Goal: Complete application form: Complete application form

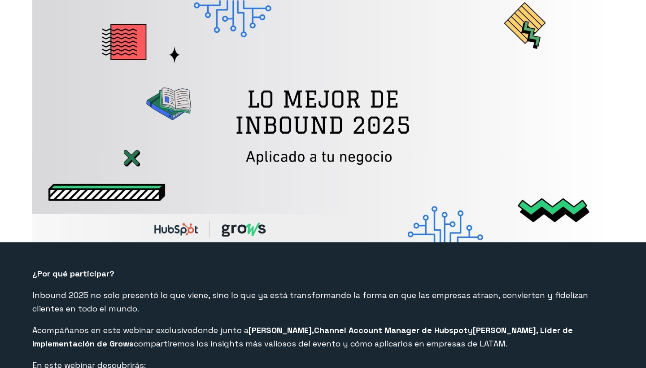
select select "CO"
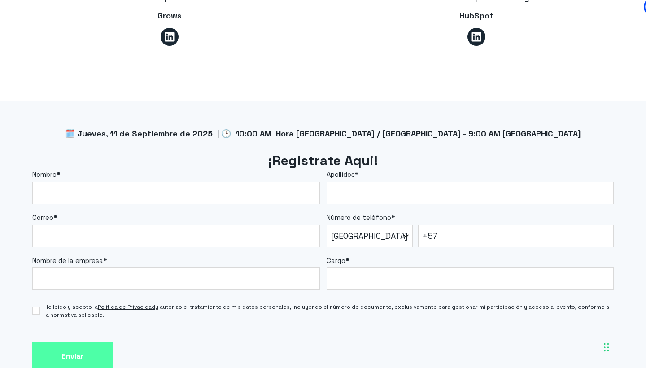
scroll to position [674, 0]
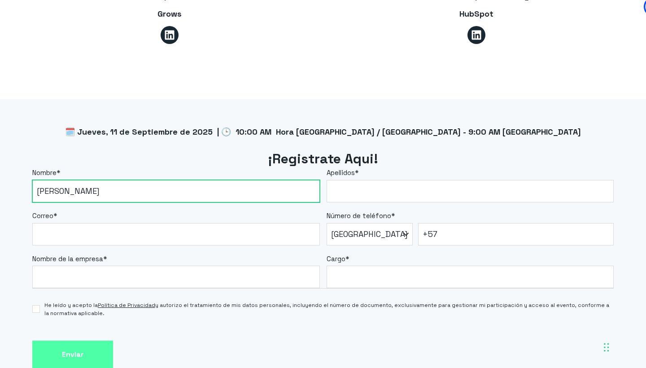
type input "Jorge"
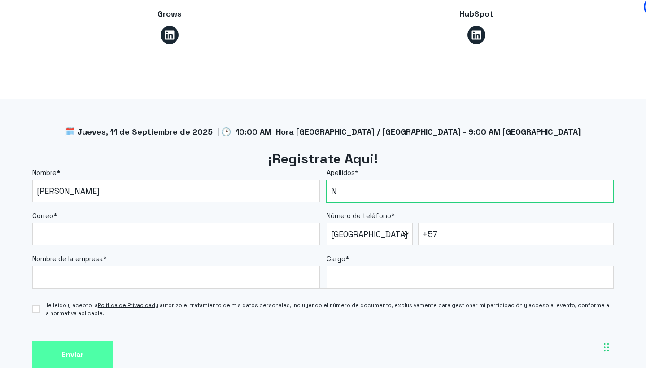
type input "Ni"
type input "Nieto"
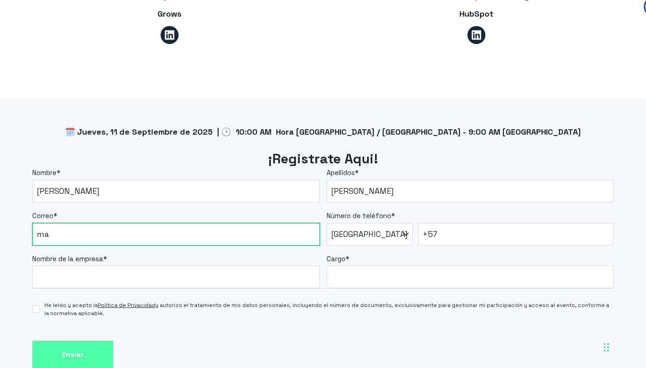
type input "m"
type input "direccion.bienestaryatencion@campoalto.edu.co"
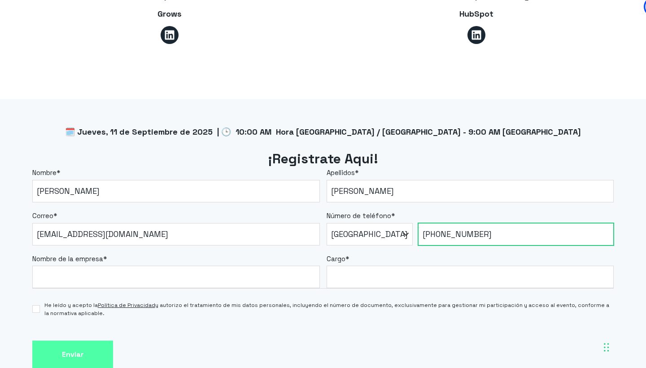
type input "+57 3203646905"
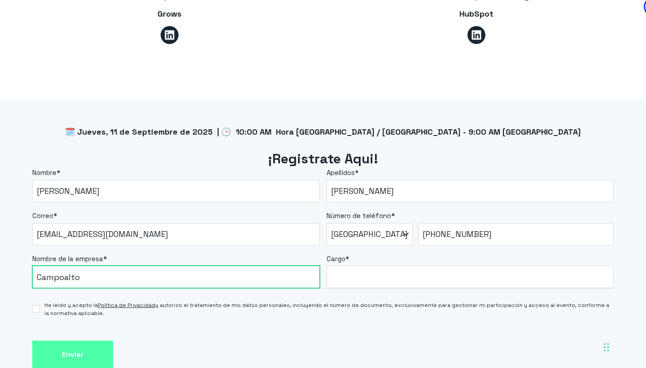
type input "Campoalto"
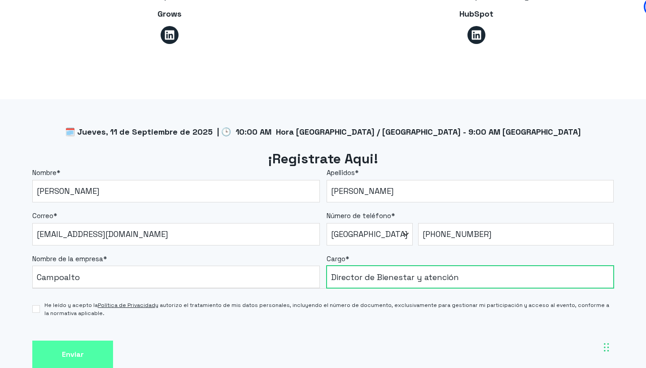
type input "Director de Bienestar y atención"
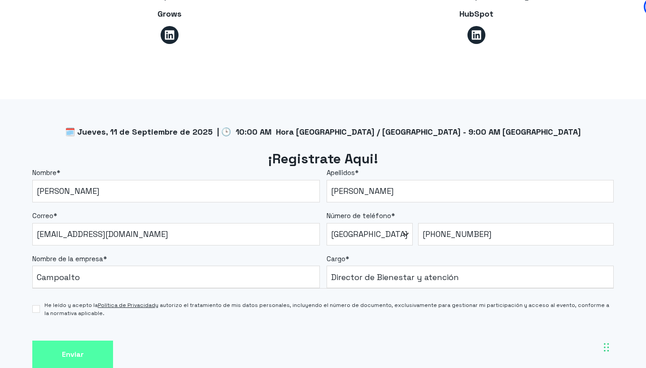
click at [34, 306] on input "He leído y acepto la Política de Privacidad y autorizo el tratamiento de mis da…" at bounding box center [36, 309] width 8 height 8
checkbox input "true"
click at [55, 354] on input "Enviar" at bounding box center [72, 355] width 81 height 28
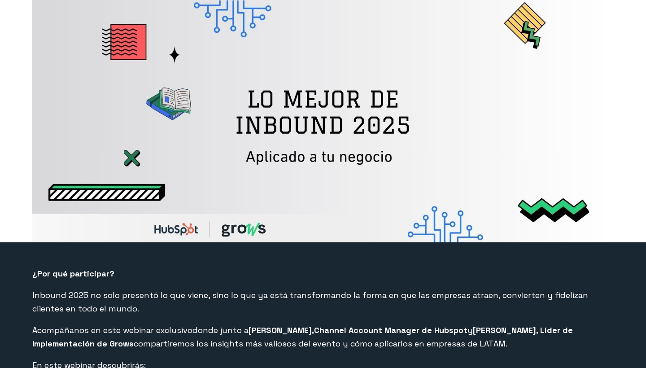
select select "CO"
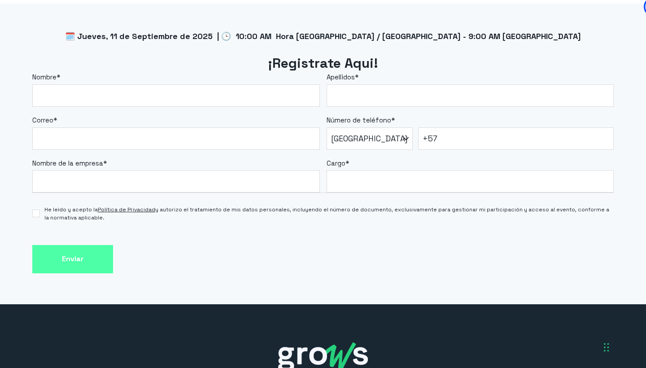
scroll to position [769, 0]
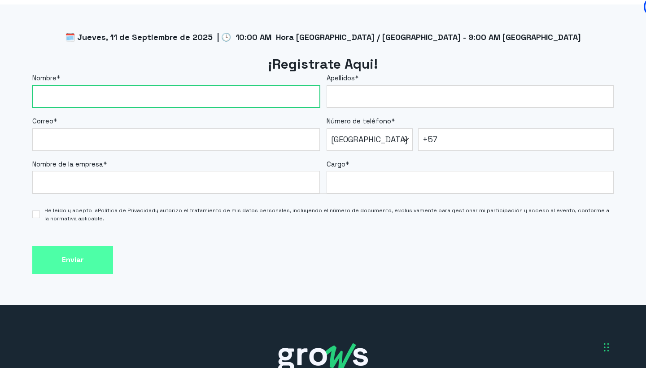
click at [149, 96] on input "Nombre *" at bounding box center [176, 96] width 288 height 22
type input "k"
type input "j"
